Goal: Information Seeking & Learning: Find specific fact

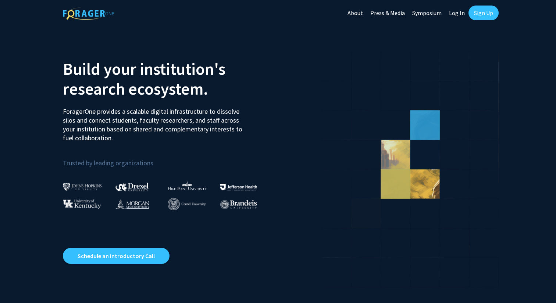
click at [462, 10] on link "Log In" at bounding box center [456, 13] width 23 height 26
select select
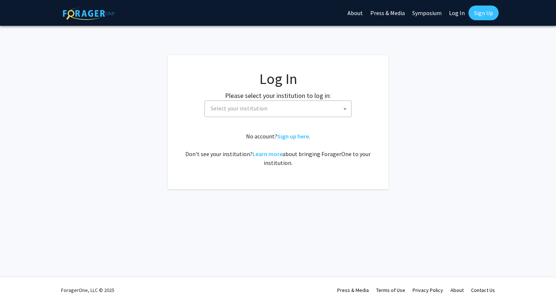
click at [291, 114] on span "Select your institution" at bounding box center [279, 108] width 143 height 15
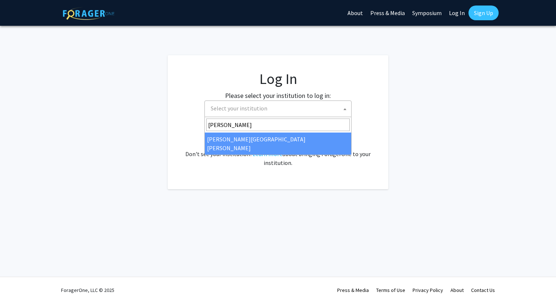
type input "[PERSON_NAME]"
select select "1"
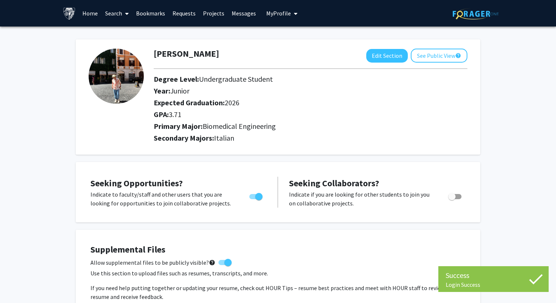
click at [117, 12] on link "Search" at bounding box center [117, 13] width 31 height 26
click at [118, 17] on link "Search" at bounding box center [117, 13] width 31 height 26
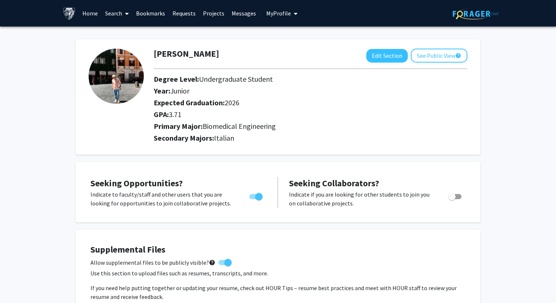
click at [118, 17] on link "Search" at bounding box center [117, 13] width 31 height 26
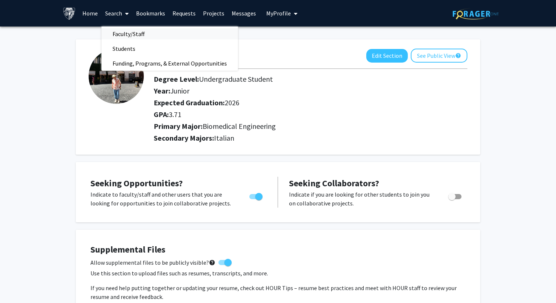
click at [142, 33] on span "Faculty/Staff" at bounding box center [129, 33] width 54 height 15
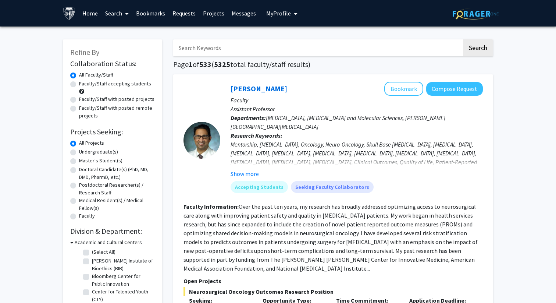
click at [220, 47] on input "Search Keywords" at bounding box center [317, 47] width 289 height 17
type input "Huili Li"
click at [463, 39] on button "Search" at bounding box center [478, 47] width 30 height 17
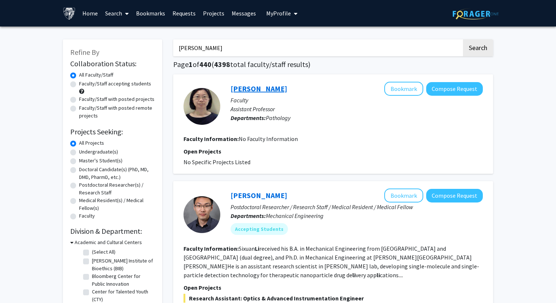
click at [250, 88] on link "Huili Li" at bounding box center [259, 88] width 57 height 9
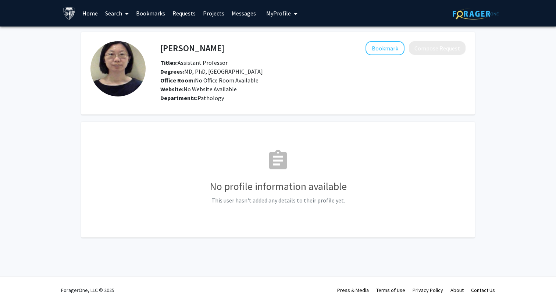
click at [303, 122] on fg-card "assignment No profile information available This user hasn't added any details …" at bounding box center [278, 179] width 394 height 115
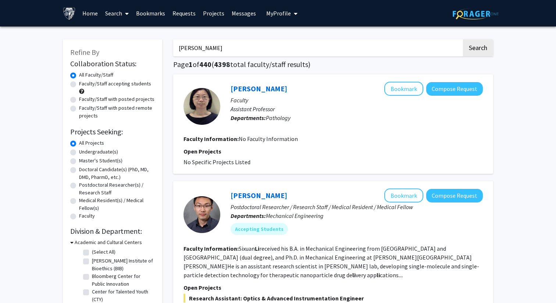
click at [245, 50] on input "Huili Li" at bounding box center [317, 47] width 289 height 17
type input "H"
type input "ezra baraban"
click at [463, 39] on button "Search" at bounding box center [478, 47] width 30 height 17
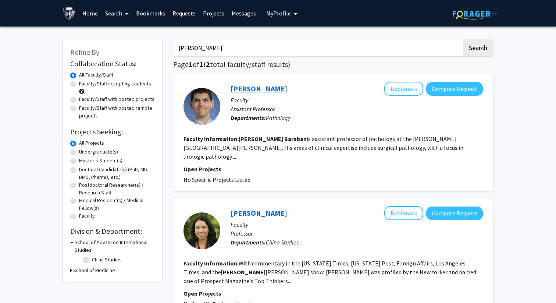
click at [264, 86] on link "Ezra Baraban" at bounding box center [259, 88] width 57 height 9
click at [226, 48] on input "ezra baraban" at bounding box center [317, 47] width 289 height 17
type input "benjamin mazer"
click at [463, 39] on button "Search" at bounding box center [478, 47] width 30 height 17
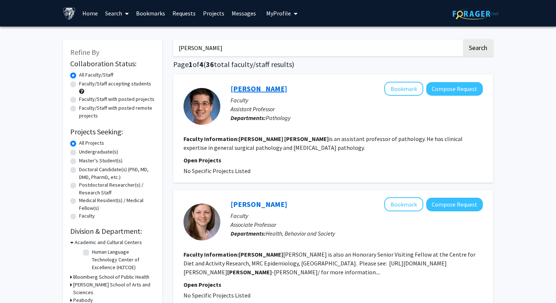
click at [257, 90] on link "Benjamin Mazer" at bounding box center [259, 88] width 57 height 9
click at [221, 47] on input "benjamin mazer" at bounding box center [317, 47] width 289 height 17
type input "john gross"
click at [463, 39] on button "Search" at bounding box center [478, 47] width 30 height 17
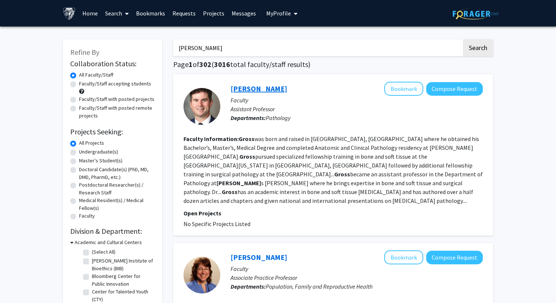
click at [258, 88] on link "John Gross" at bounding box center [259, 88] width 57 height 9
